Goal: Transaction & Acquisition: Purchase product/service

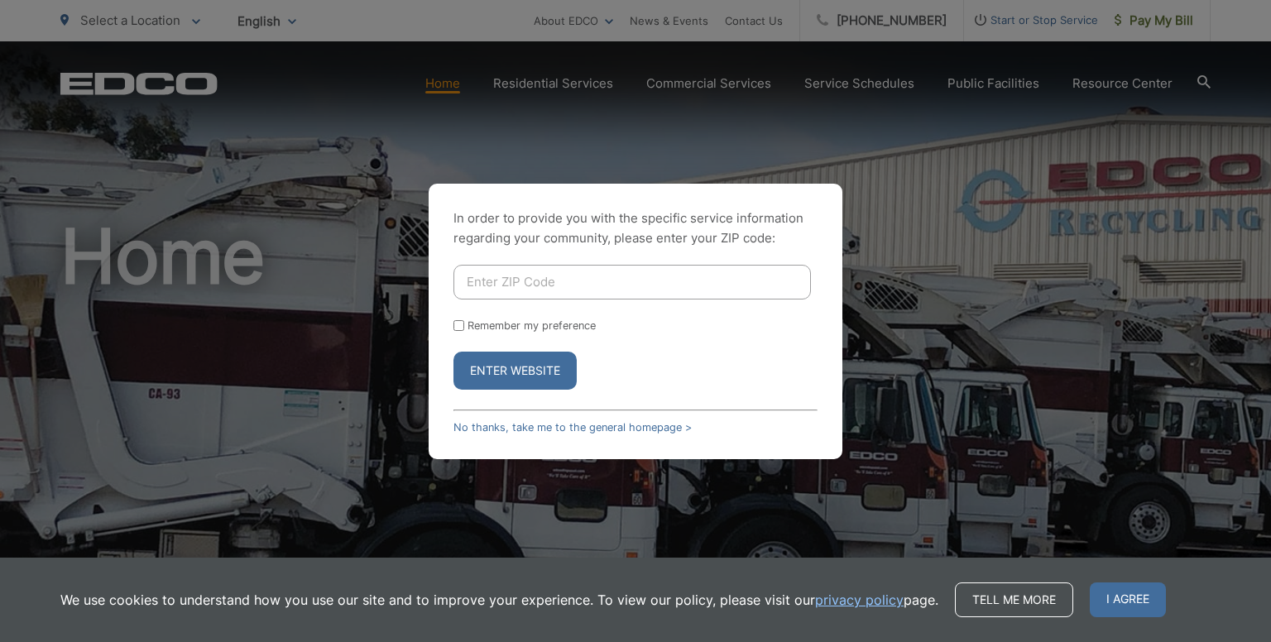
click at [579, 285] on input "Enter ZIP Code" at bounding box center [631, 282] width 357 height 35
type input "91941"
click at [458, 323] on input "Remember my preference" at bounding box center [458, 325] width 11 height 11
checkbox input "true"
click at [493, 368] on button "Enter Website" at bounding box center [514, 371] width 123 height 38
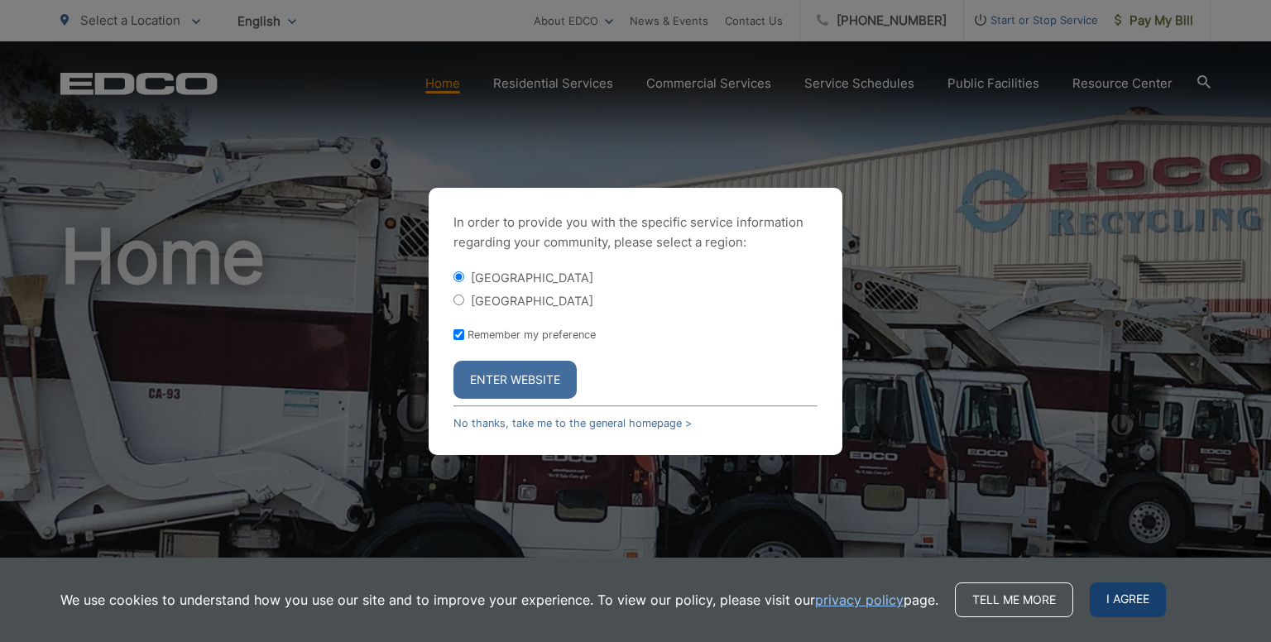
click at [1100, 595] on span "I agree" at bounding box center [1128, 599] width 76 height 35
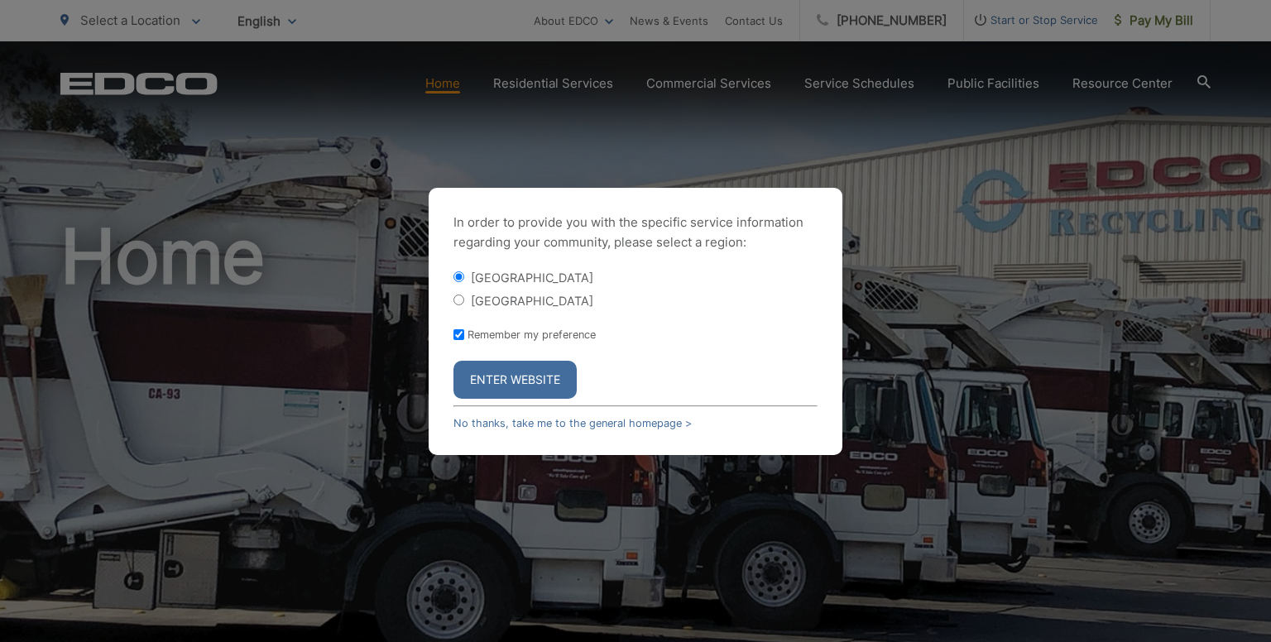
click at [533, 379] on button "Enter Website" at bounding box center [514, 380] width 123 height 38
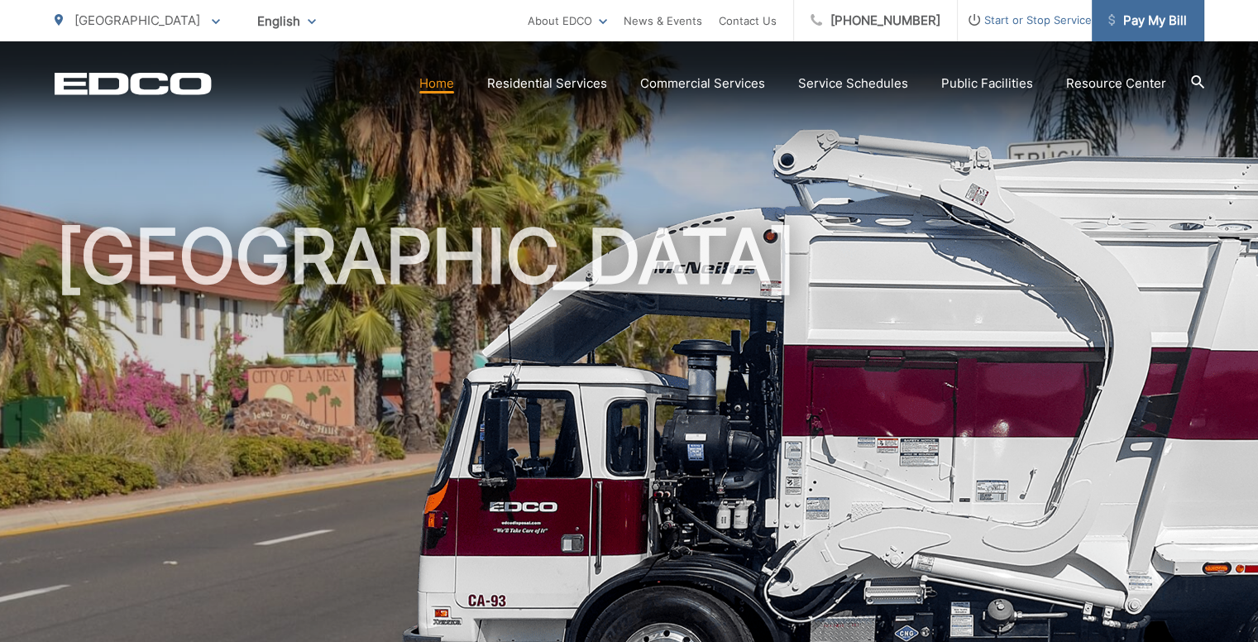
click at [1128, 25] on span "Pay My Bill" at bounding box center [1148, 21] width 79 height 20
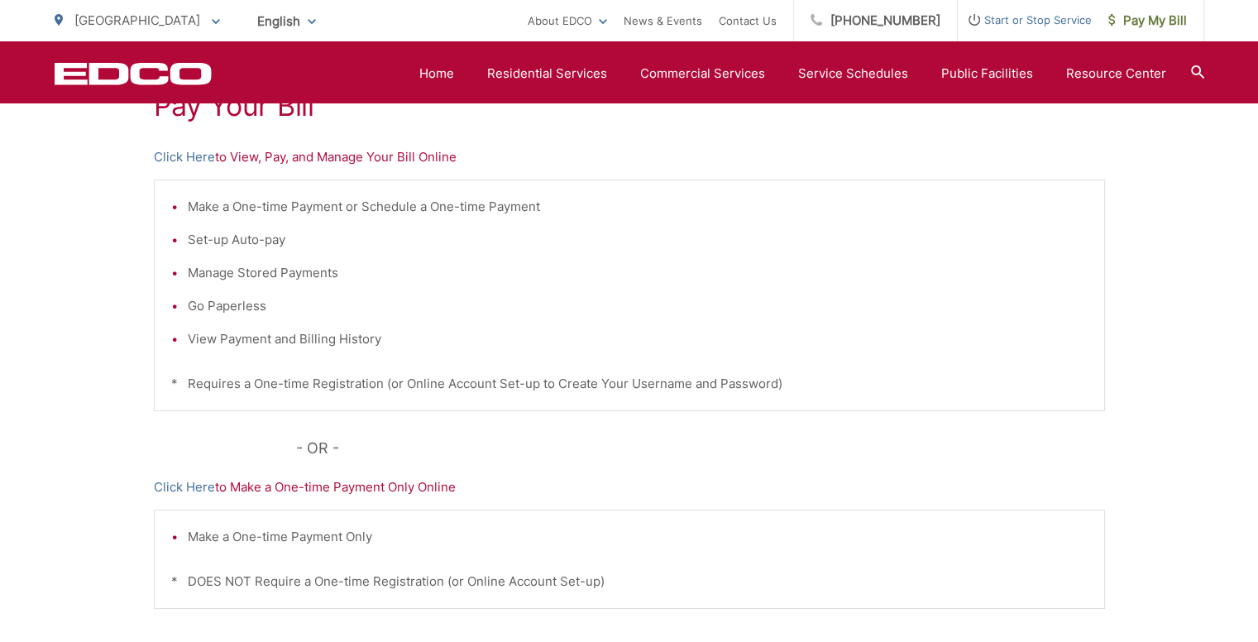
scroll to position [331, 0]
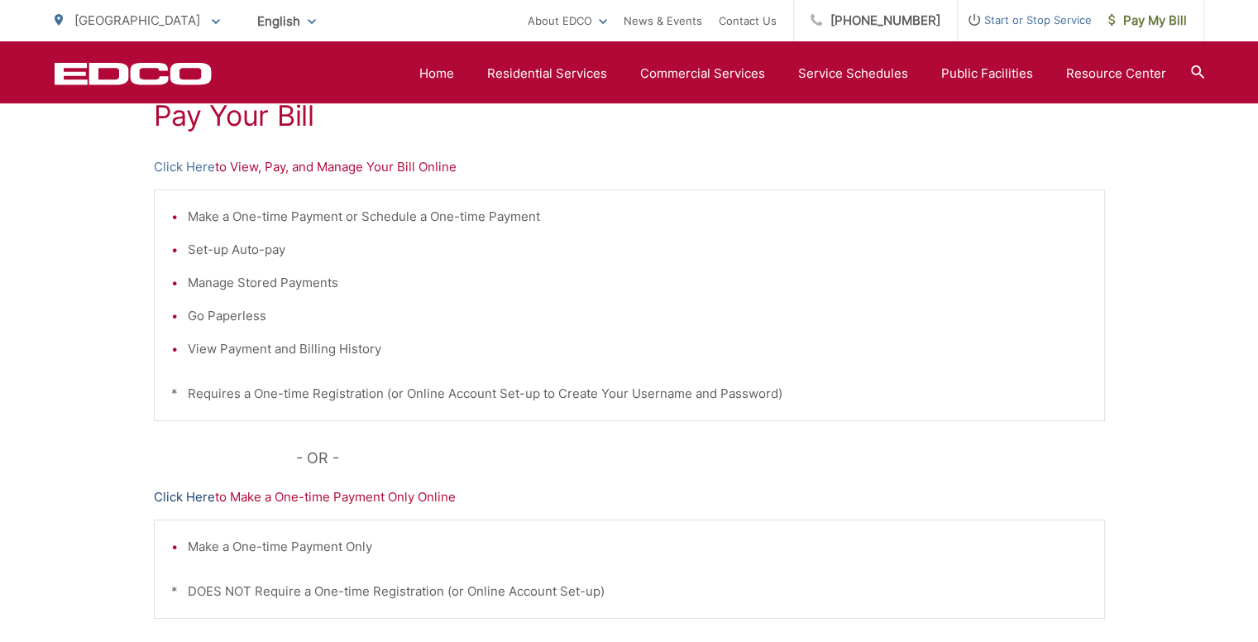
click at [183, 497] on link "Click Here" at bounding box center [184, 497] width 61 height 20
click at [192, 163] on link "Click Here" at bounding box center [184, 167] width 61 height 20
